Goal: Task Accomplishment & Management: Use online tool/utility

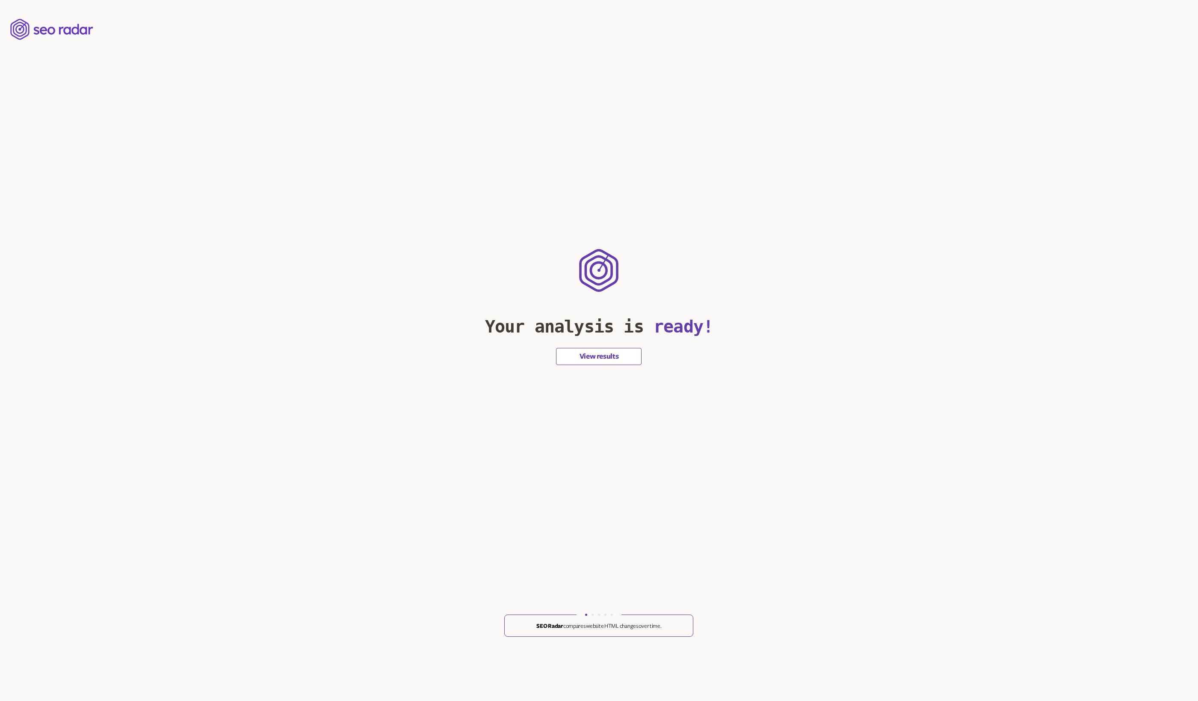
click at [594, 350] on button "View results" at bounding box center [599, 356] width 86 height 17
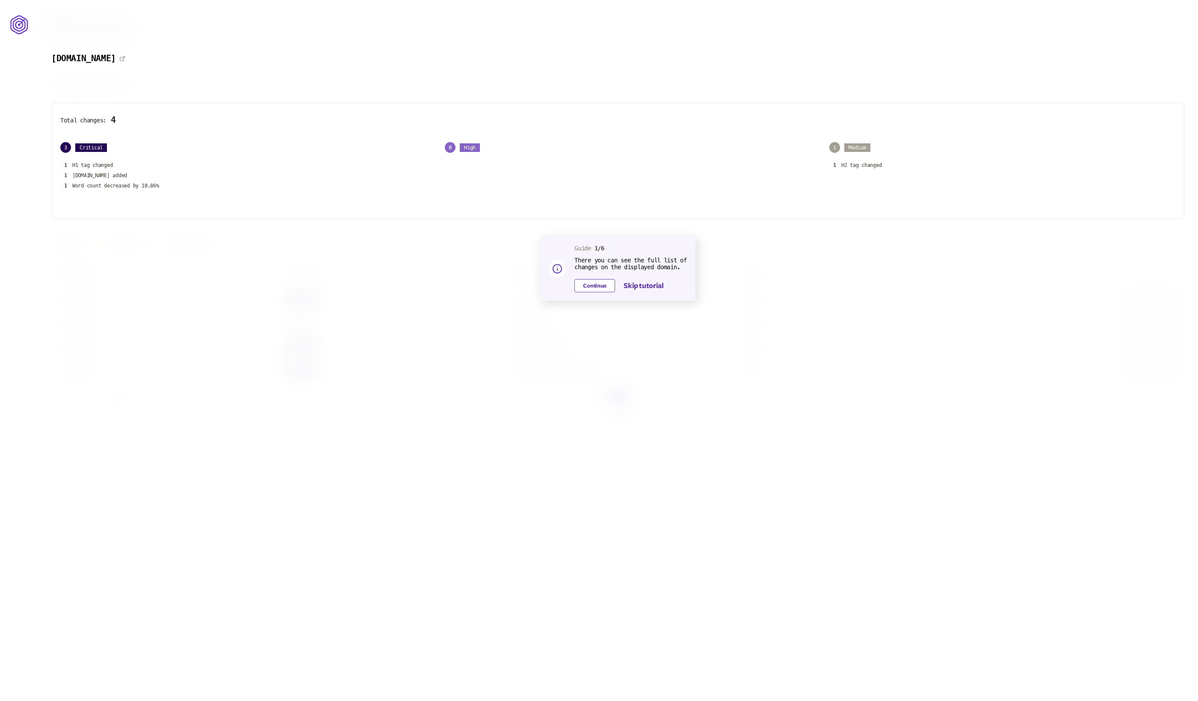
click at [594, 285] on button "Continue" at bounding box center [595, 285] width 41 height 13
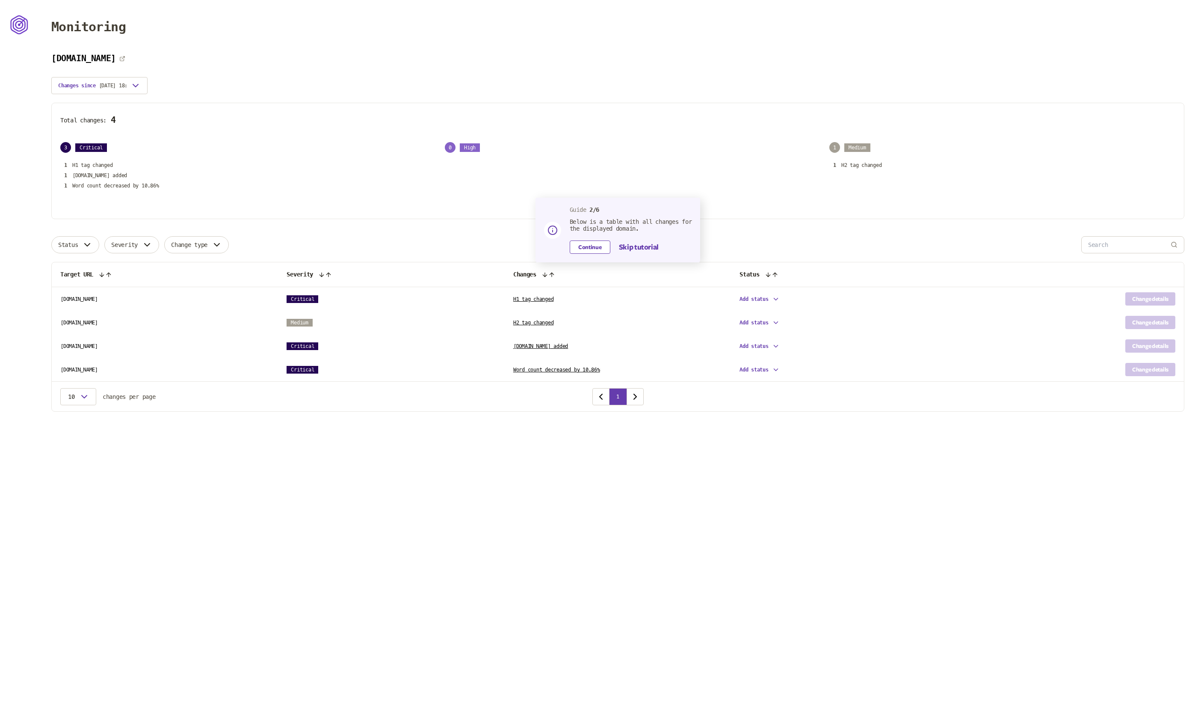
click at [584, 244] on button "Continue" at bounding box center [590, 246] width 41 height 13
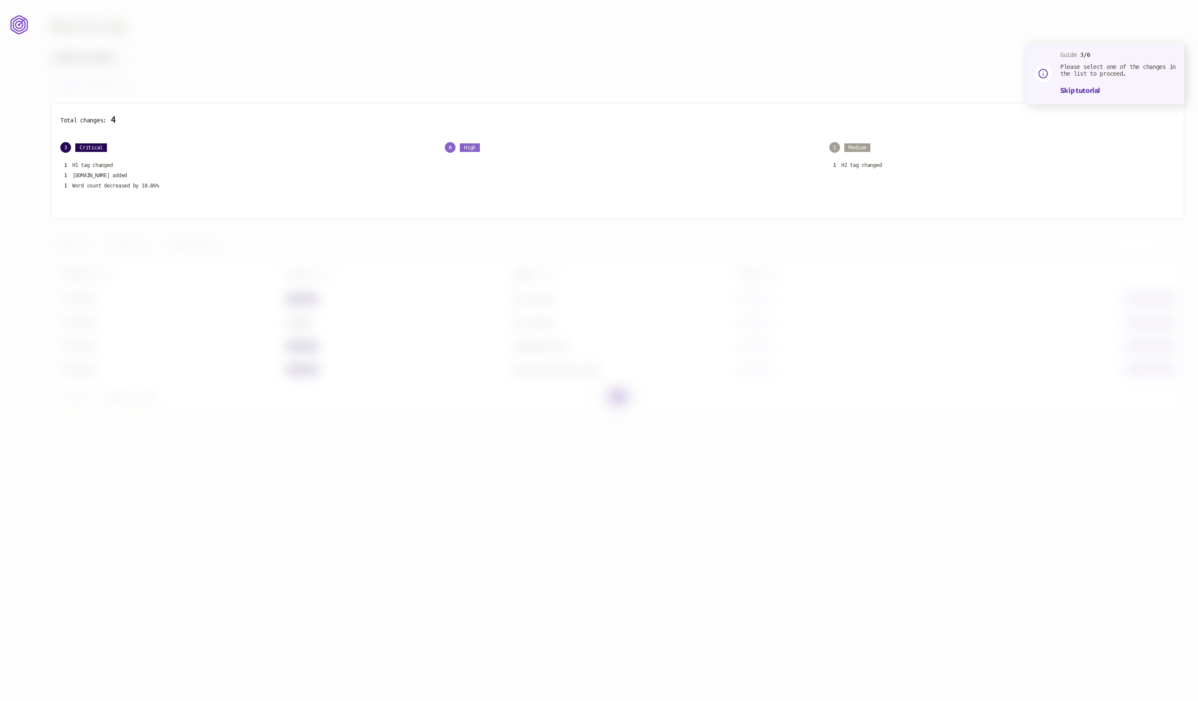
click at [1096, 74] on p "Please select one of the changes in the list to proceed." at bounding box center [1119, 70] width 116 height 14
click at [1073, 91] on button "Skip tutorial" at bounding box center [1081, 91] width 40 height 10
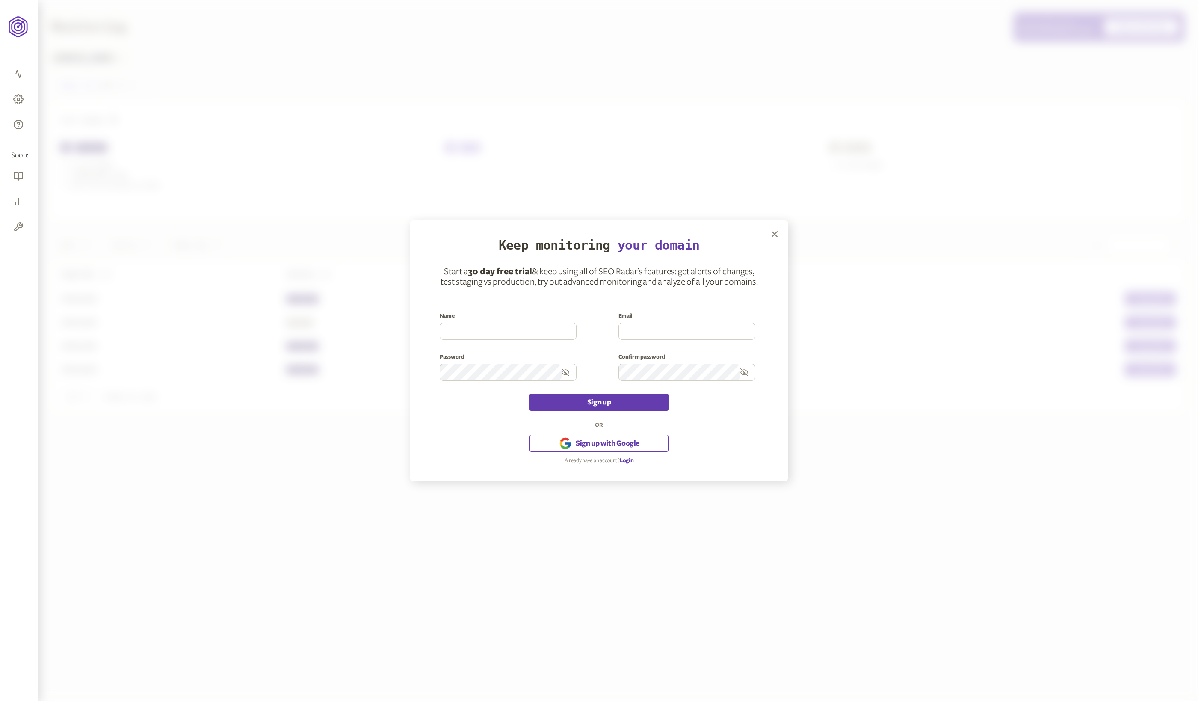
click at [566, 446] on icon "button" at bounding box center [566, 443] width 14 height 14
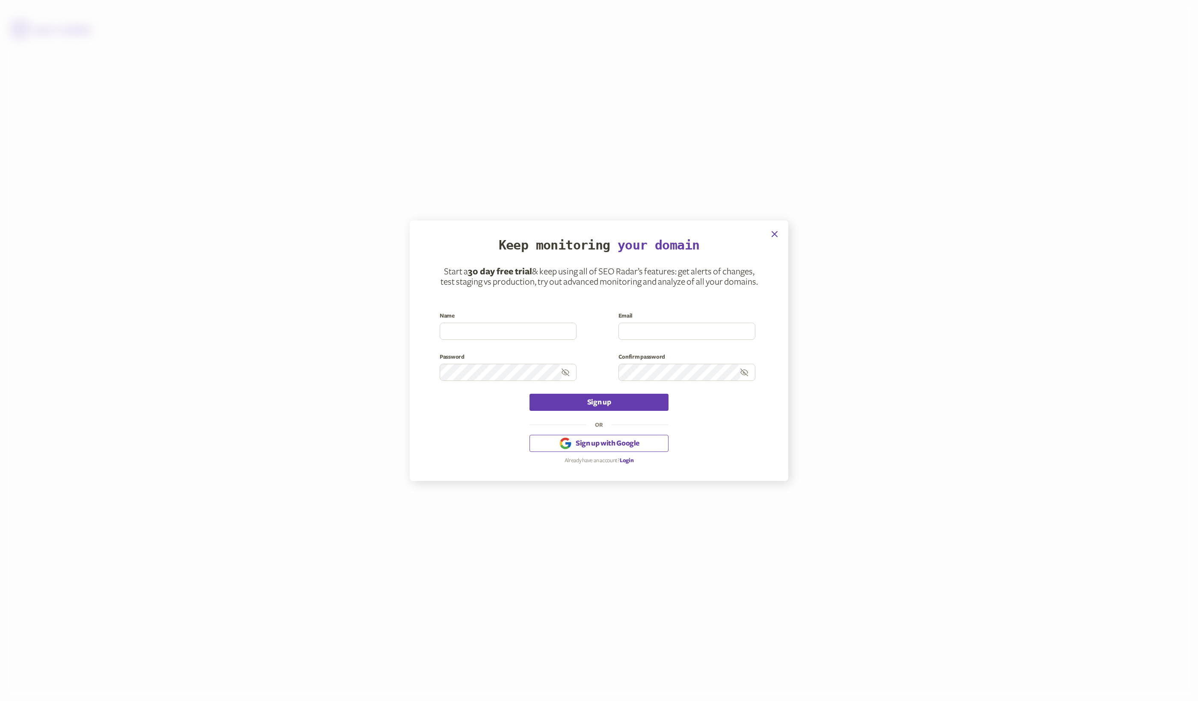
click at [774, 234] on icon "button" at bounding box center [774, 233] width 5 height 5
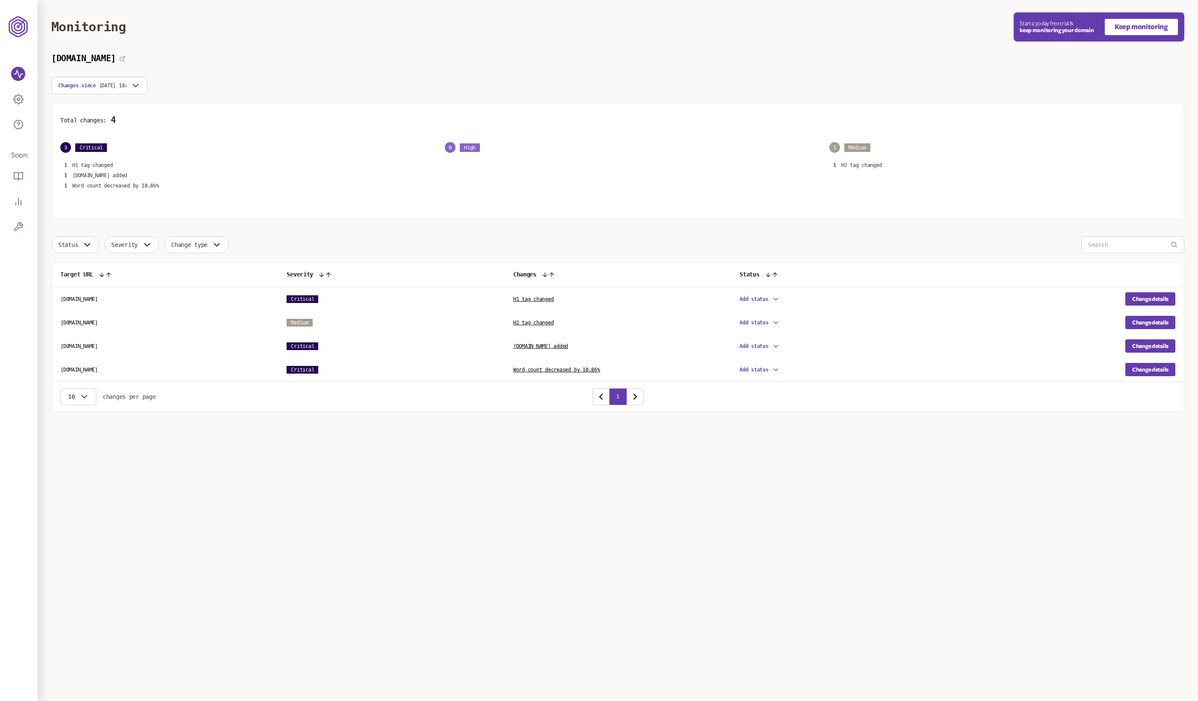
click at [494, 372] on td "Critical" at bounding box center [391, 370] width 226 height 24
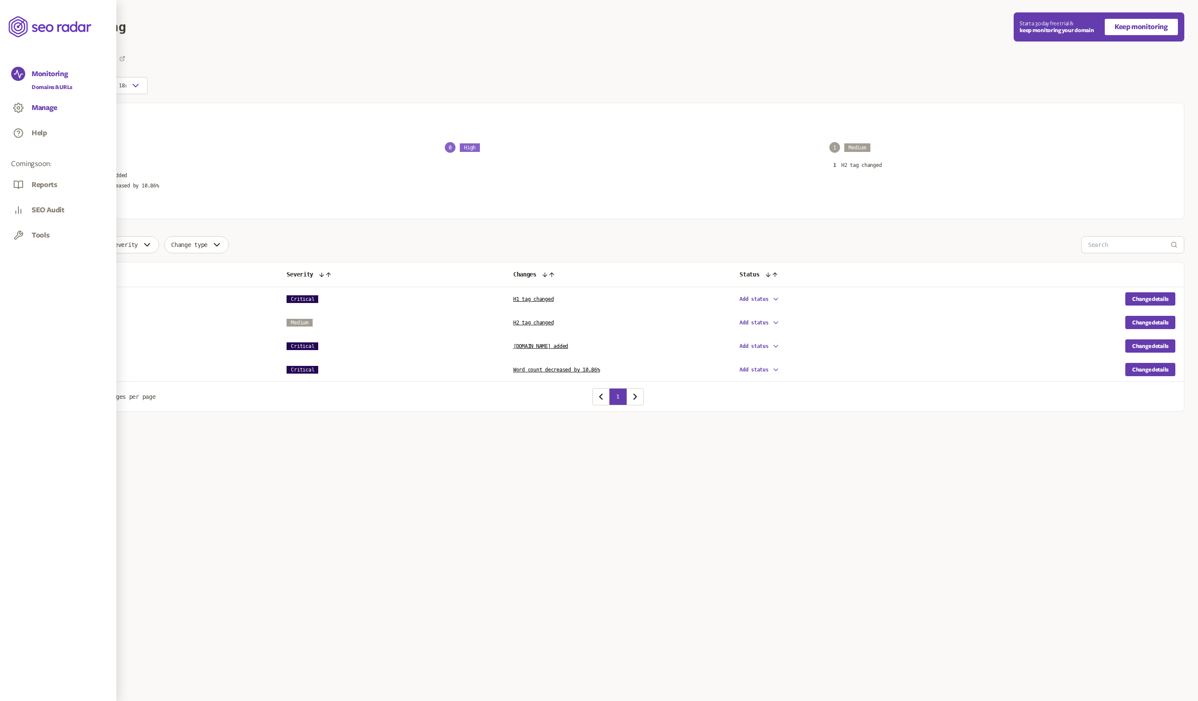
click at [39, 108] on button "Manage" at bounding box center [45, 107] width 26 height 9
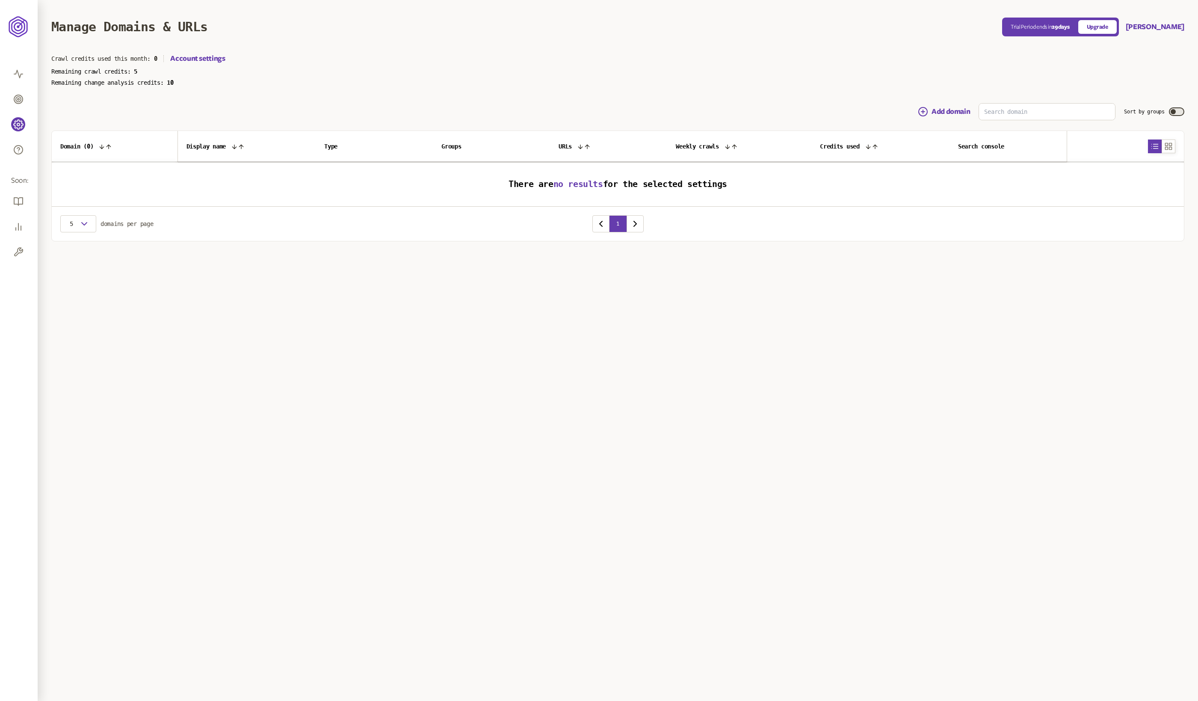
click at [123, 108] on div "Add domain Sort by groups" at bounding box center [617, 111] width 1133 height 17
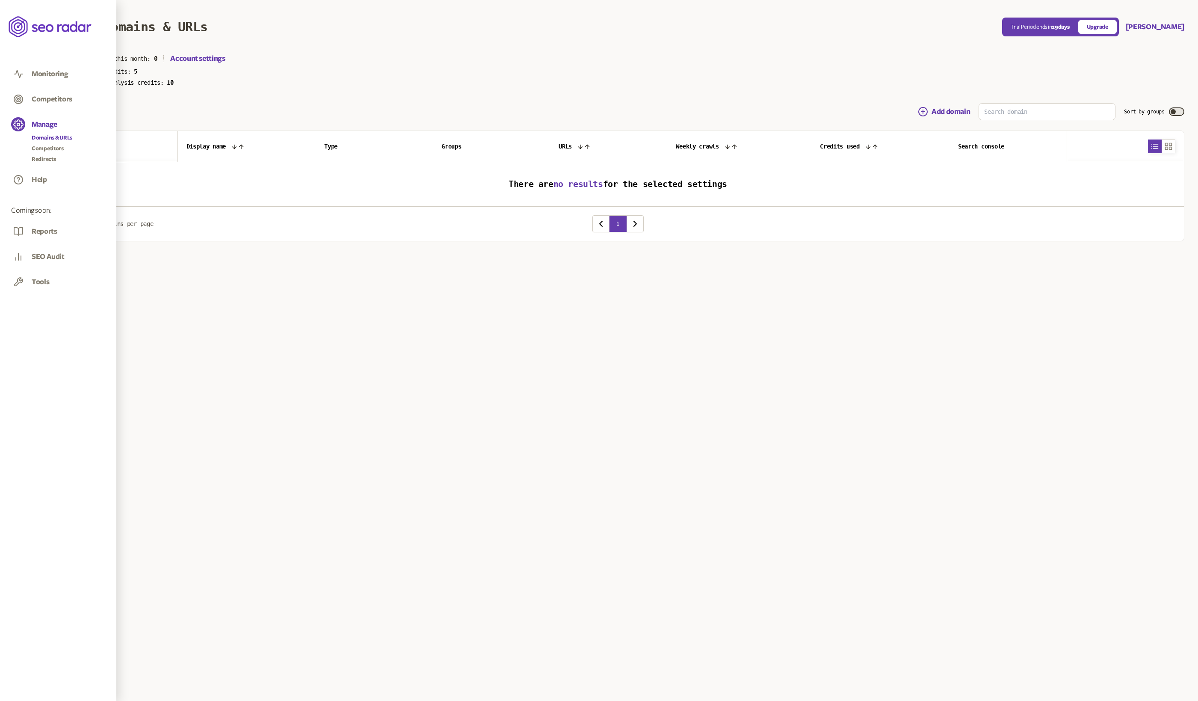
click at [47, 139] on link "Domains & URLs" at bounding box center [52, 137] width 41 height 9
click at [999, 113] on input at bounding box center [1047, 112] width 136 height 16
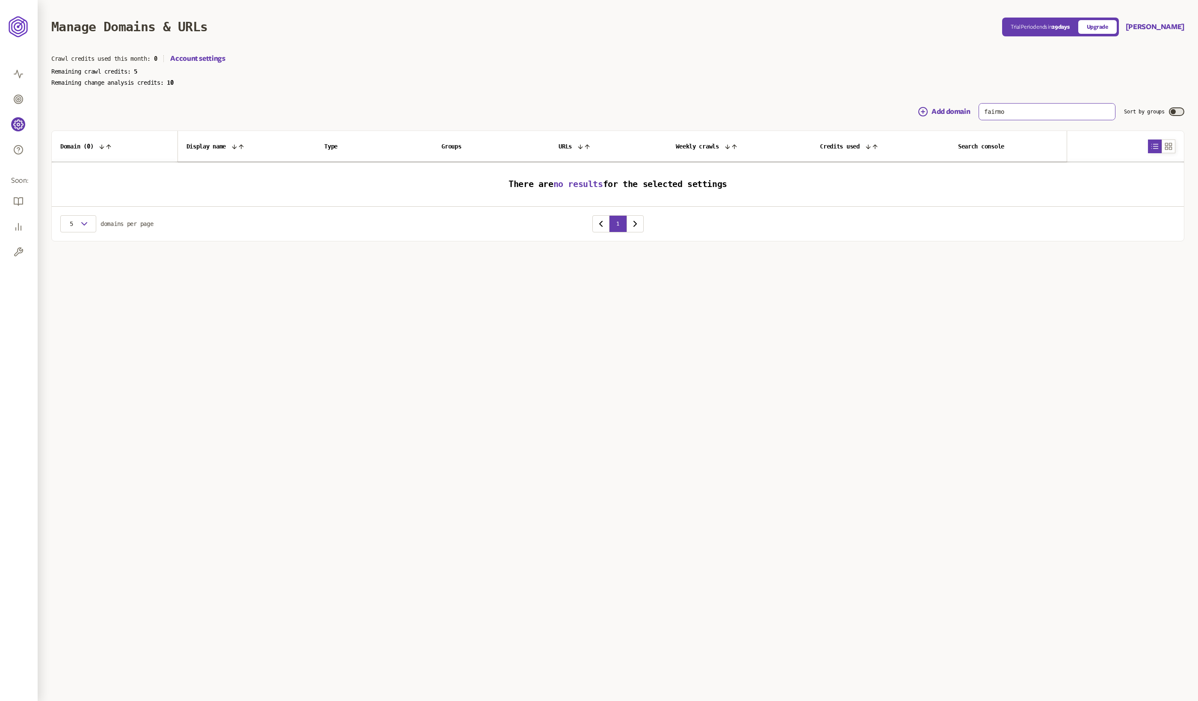
type input "fairmo"
